Goal: Information Seeking & Learning: Check status

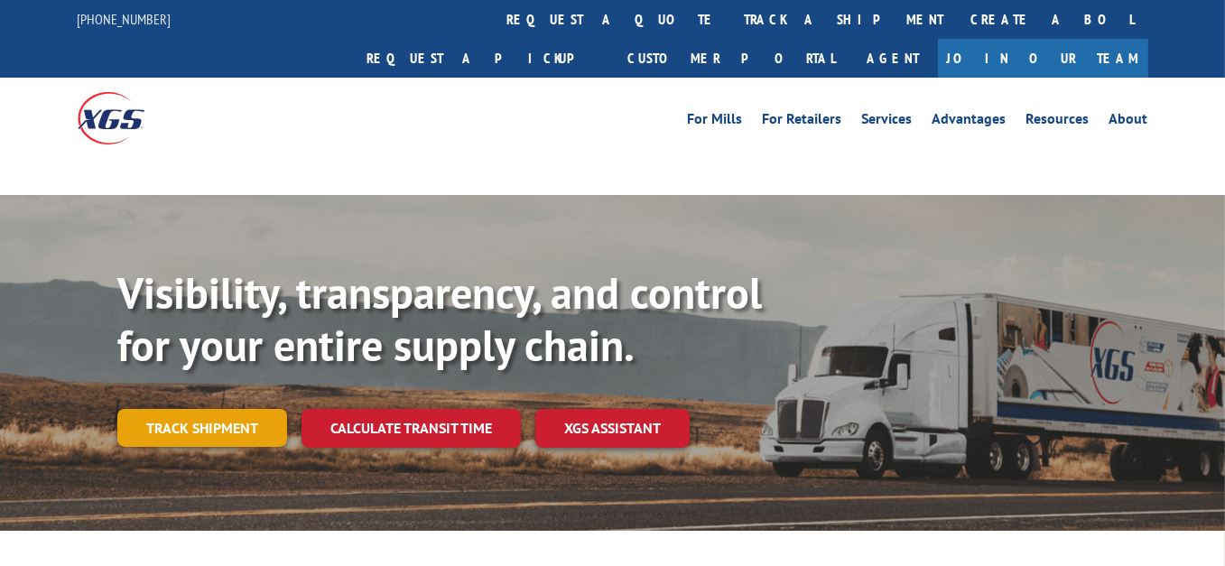
click at [190, 409] on link "Track shipment" at bounding box center [202, 428] width 170 height 38
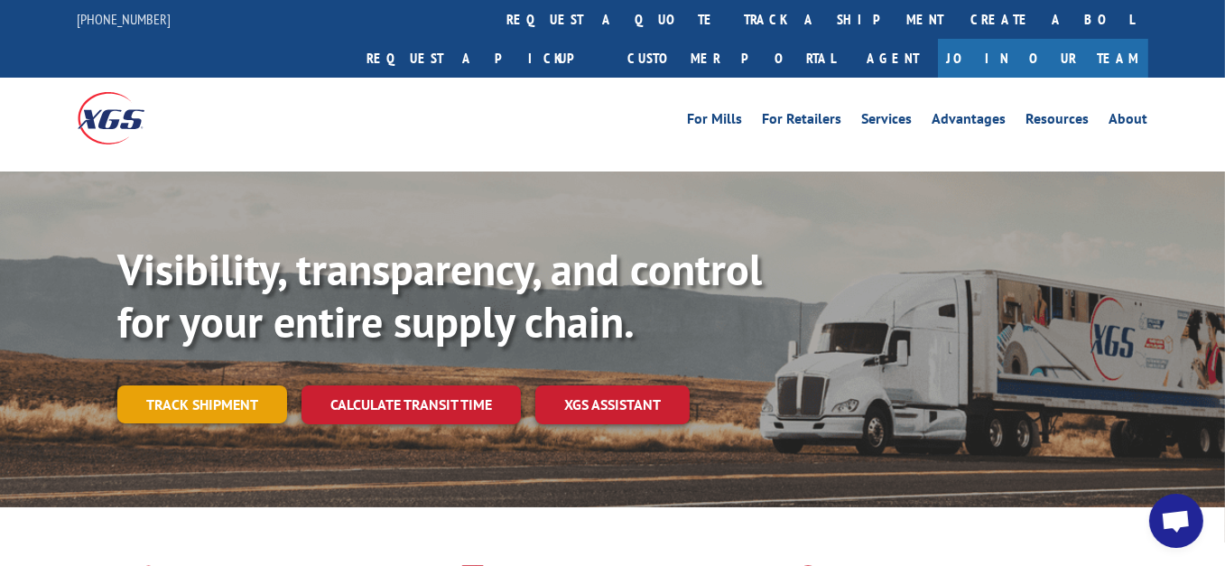
click at [215, 385] on link "Track shipment" at bounding box center [202, 404] width 170 height 38
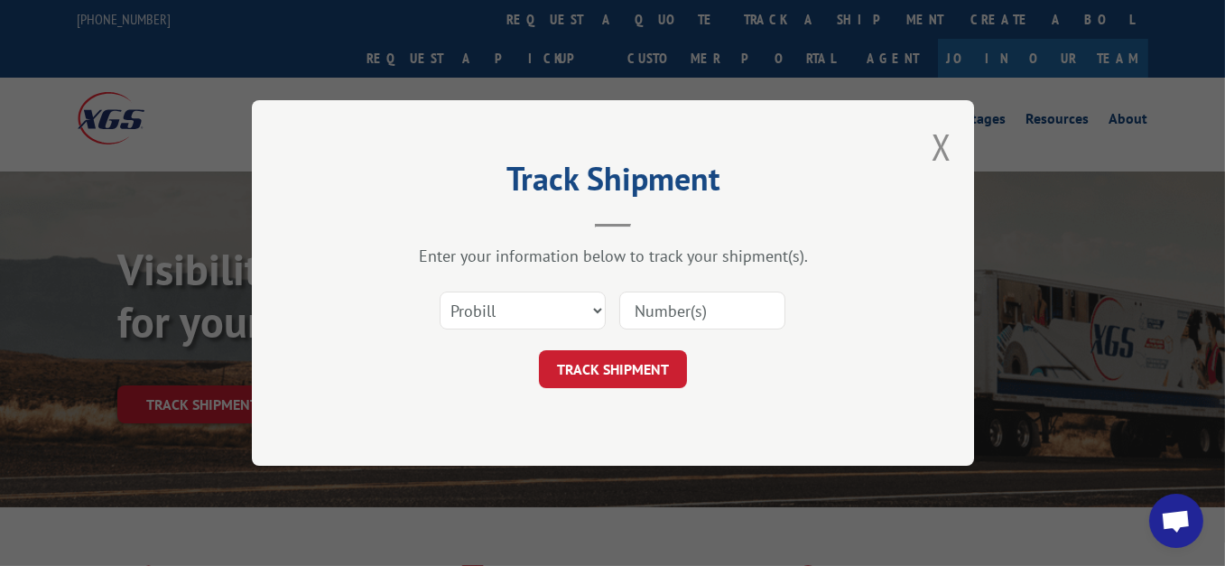
click at [739, 311] on input at bounding box center [702, 311] width 166 height 38
paste input "17355606"
type input "17355606"
click at [623, 369] on button "TRACK SHIPMENT" at bounding box center [613, 369] width 148 height 38
